Goal: Find specific page/section: Find specific page/section

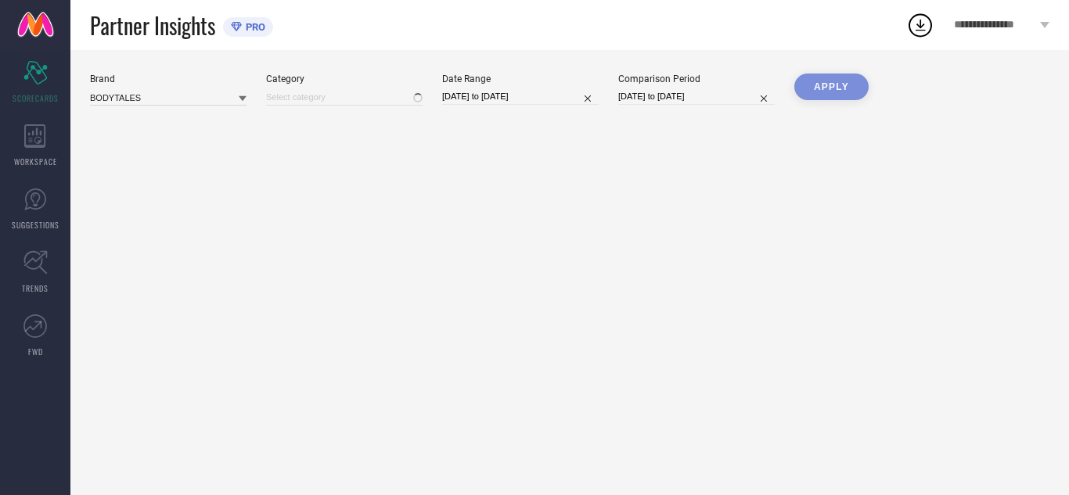
type input "All"
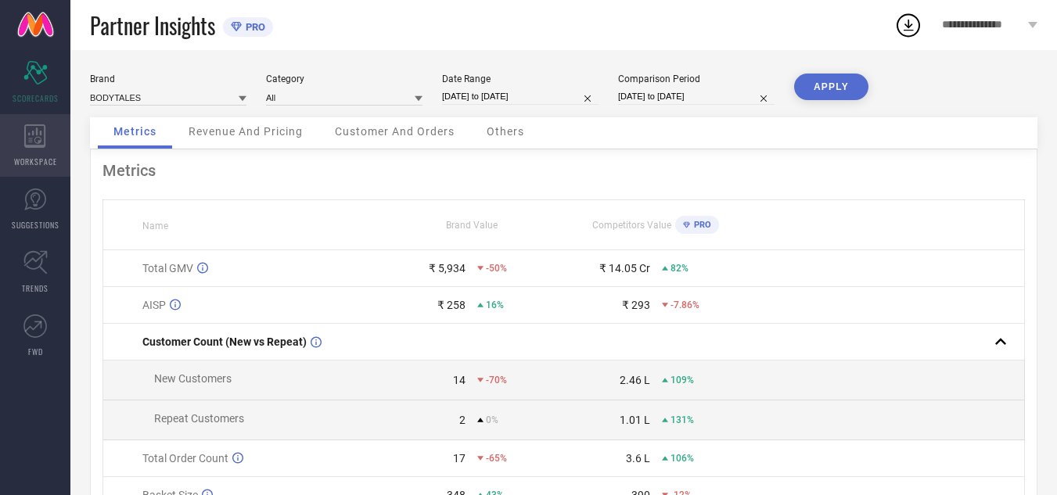
click at [25, 141] on icon at bounding box center [34, 135] width 21 height 23
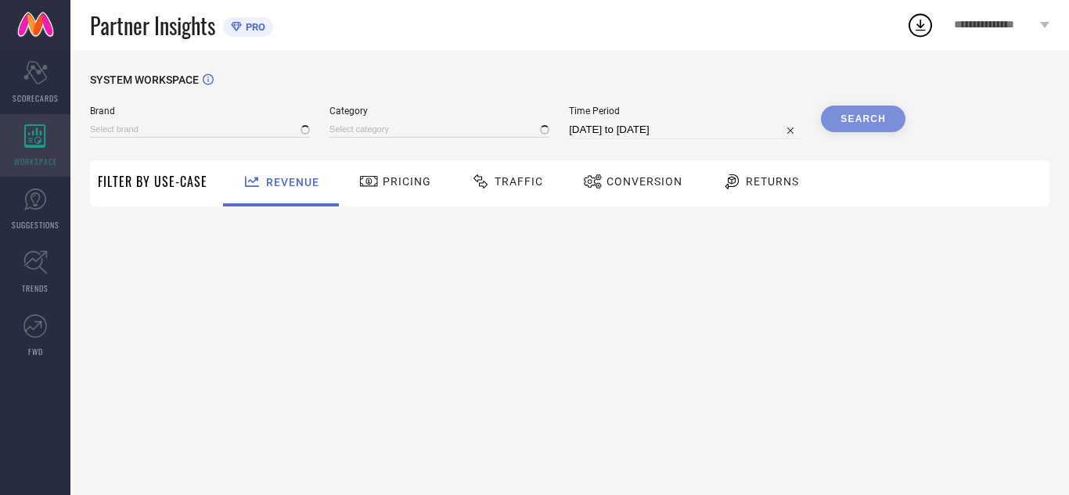
type input "BODYTALES"
type input "All"
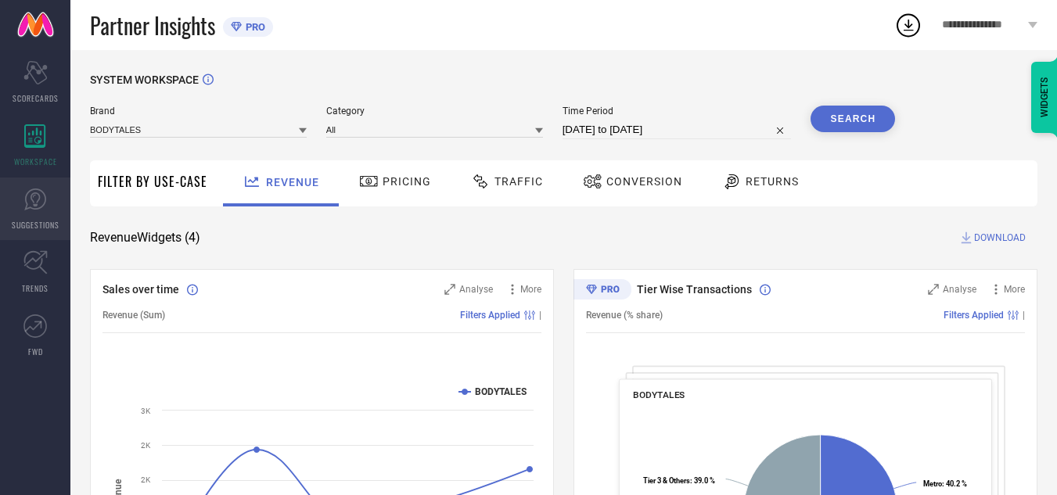
click at [31, 193] on icon at bounding box center [34, 199] width 23 height 23
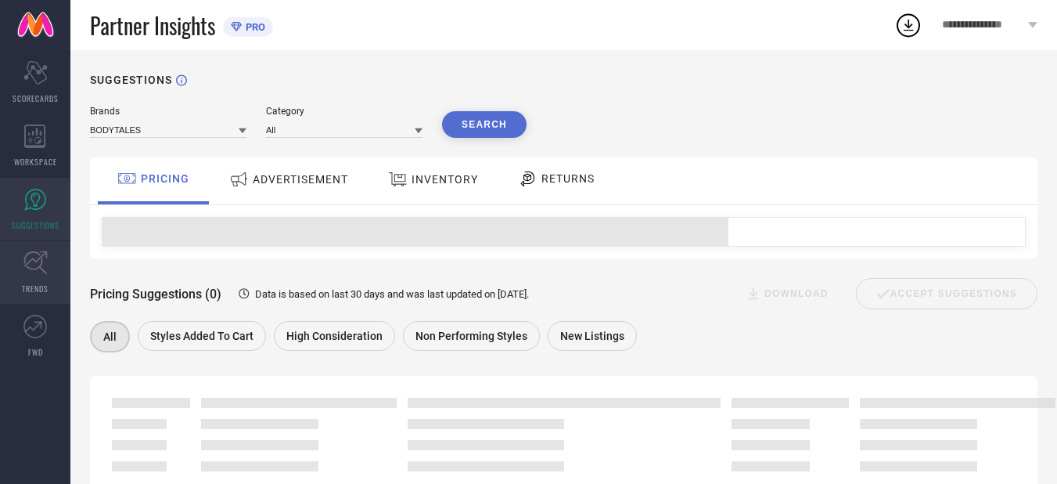
click at [43, 250] on icon at bounding box center [35, 262] width 24 height 24
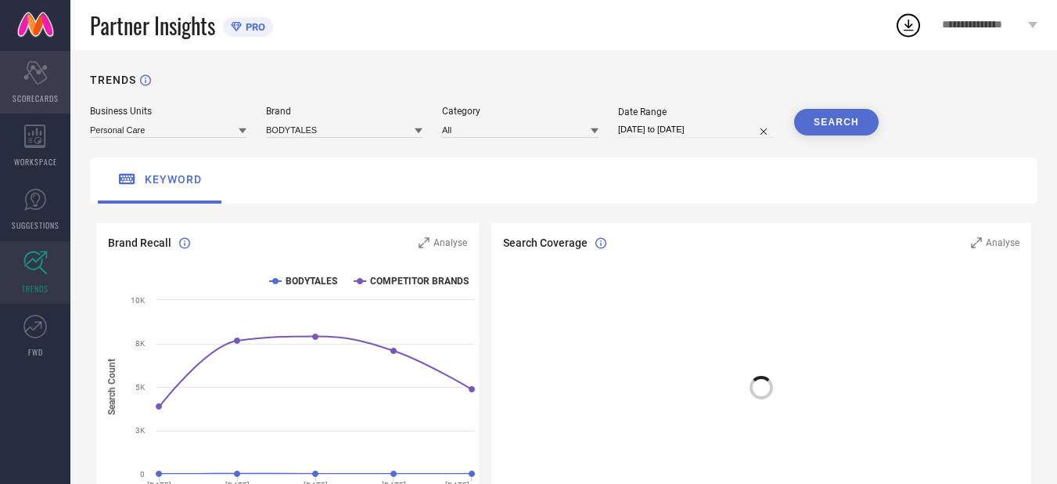
click at [37, 74] on icon "Scorecard" at bounding box center [35, 72] width 24 height 23
